Goal: Task Accomplishment & Management: Use online tool/utility

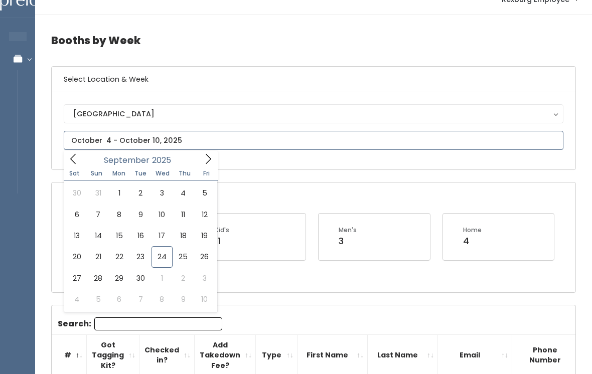
type input "September 20 to September 26"
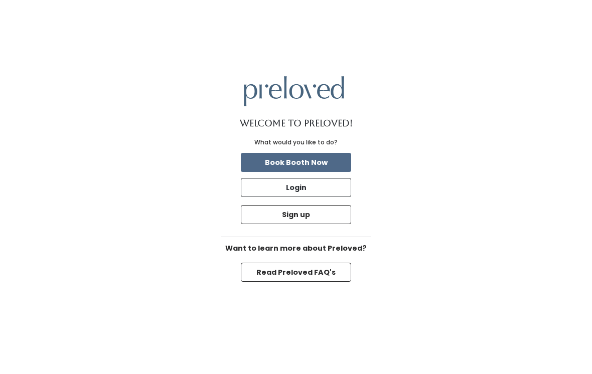
click at [305, 197] on button "Login" at bounding box center [296, 187] width 110 height 19
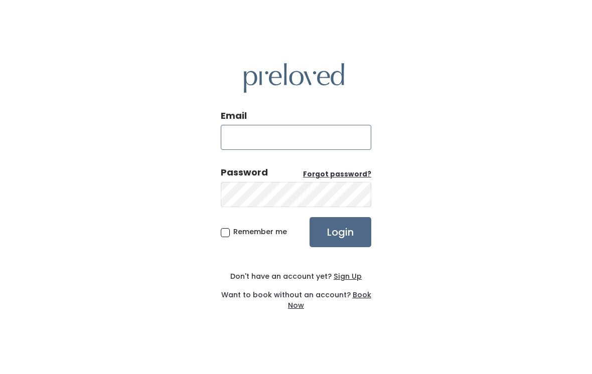
type input "[DOMAIN_NAME][EMAIL_ADDRESS][DOMAIN_NAME]"
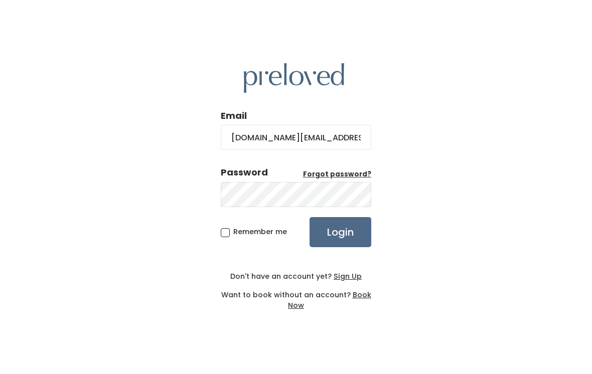
click at [340, 239] on input "Login" at bounding box center [341, 232] width 62 height 30
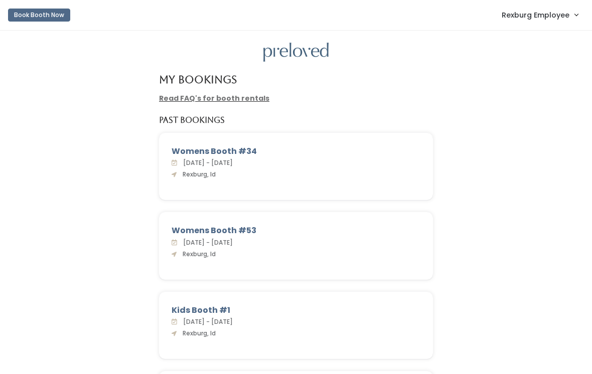
click at [555, 20] on span "Rexburg Employee" at bounding box center [536, 15] width 68 height 11
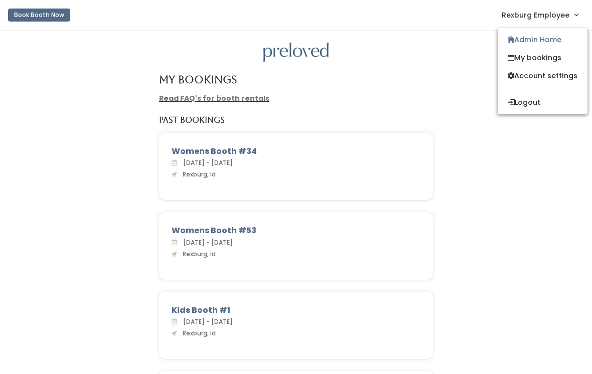
click at [537, 55] on link "My bookings" at bounding box center [543, 58] width 90 height 18
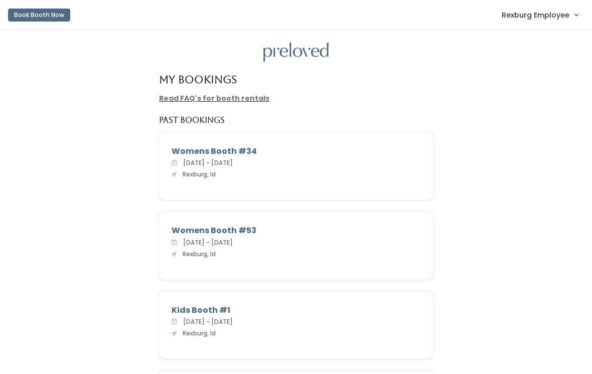
click at [555, 24] on link "Rexburg Employee" at bounding box center [540, 15] width 96 height 22
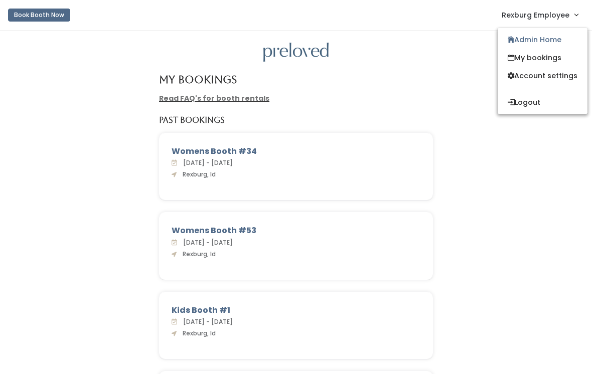
click at [545, 39] on link "Admin Home" at bounding box center [543, 40] width 90 height 18
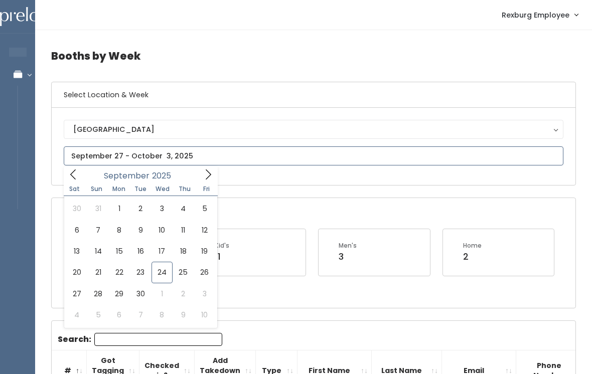
type input "September 13 to September 19"
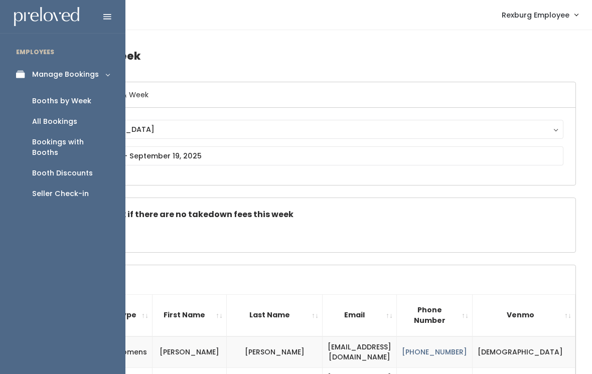
click at [22, 82] on link "Manage Bookings" at bounding box center [62, 74] width 125 height 23
click at [92, 70] on div "Manage Bookings" at bounding box center [65, 74] width 67 height 11
click at [77, 168] on div "Booth Discounts" at bounding box center [62, 173] width 61 height 11
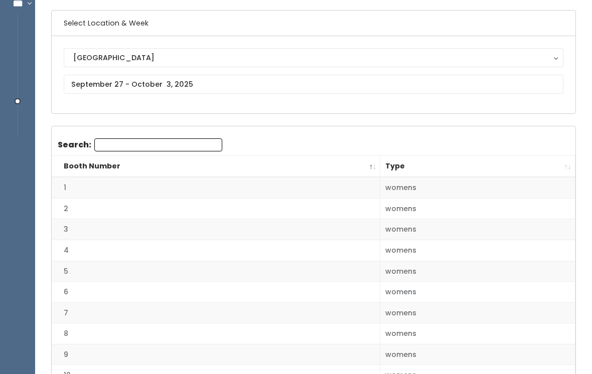
scroll to position [71, 0]
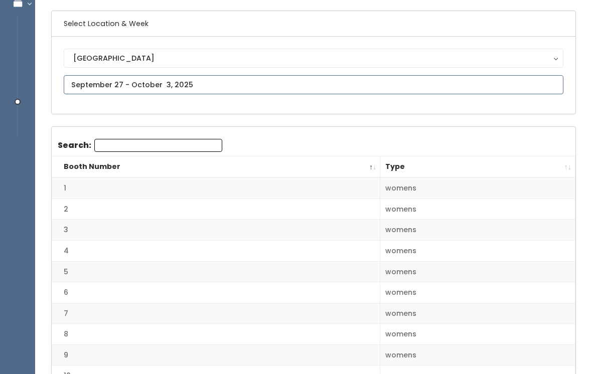
click at [461, 84] on input "text" at bounding box center [314, 84] width 500 height 19
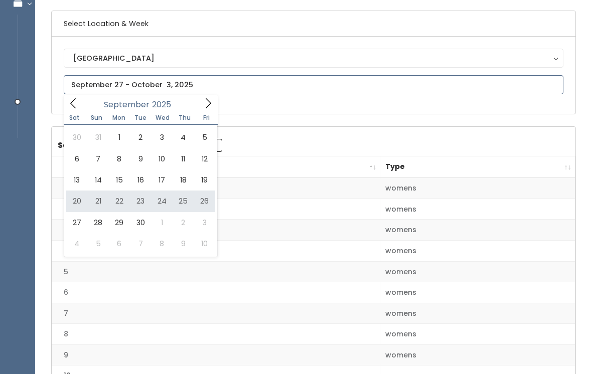
type input "[DATE] to [DATE]"
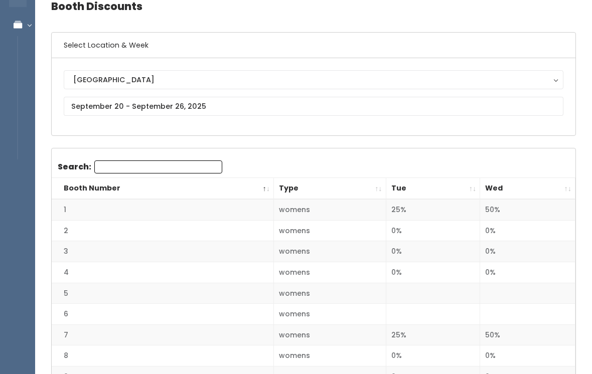
scroll to position [94, 0]
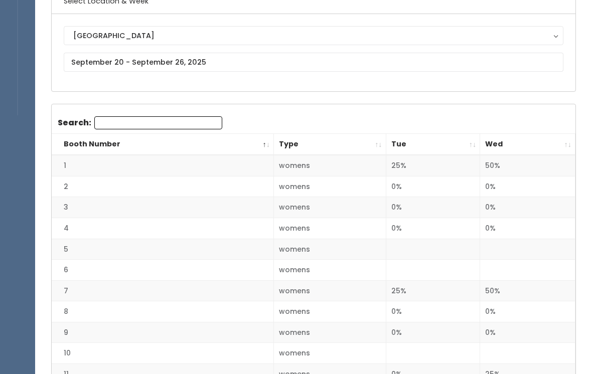
click at [565, 139] on th "Wed" at bounding box center [527, 145] width 95 height 22
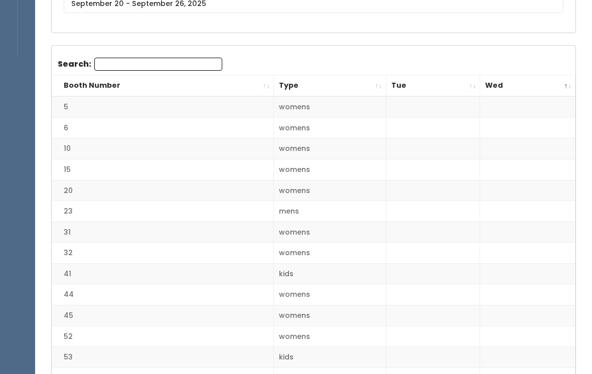
click at [565, 83] on th "Wed" at bounding box center [527, 87] width 95 height 22
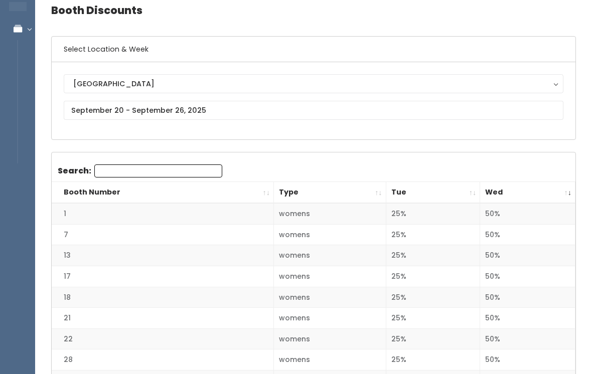
scroll to position [0, 0]
